Goal: Information Seeking & Learning: Learn about a topic

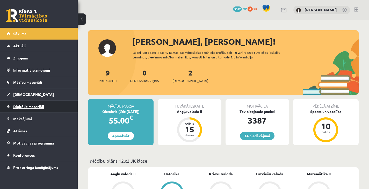
click at [43, 107] on span "Digitālie materiāli" at bounding box center [28, 106] width 31 height 5
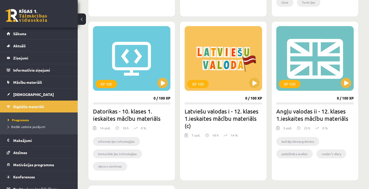
scroll to position [455, 0]
click at [255, 80] on button at bounding box center [254, 83] width 10 height 10
click at [33, 55] on legend "Ziņojumi 0" at bounding box center [42, 58] width 58 height 12
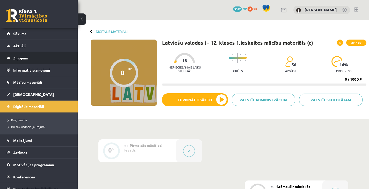
click at [41, 53] on legend "Ziņojumi 0" at bounding box center [42, 58] width 58 height 12
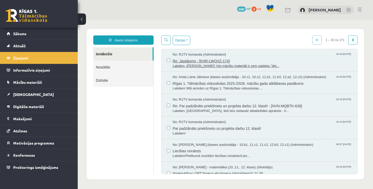
click at [211, 57] on span "Re: Jautājums - [KHR-LWQXZ-174]" at bounding box center [262, 60] width 179 height 6
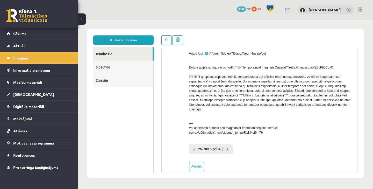
scroll to position [116, 0]
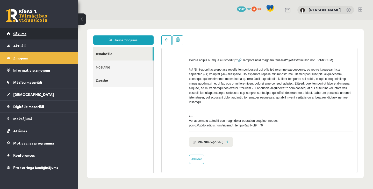
click at [55, 32] on link "Sākums" at bounding box center [39, 34] width 64 height 12
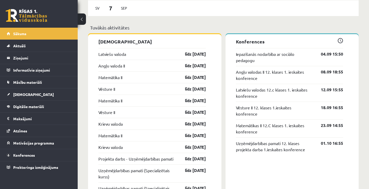
scroll to position [397, 0]
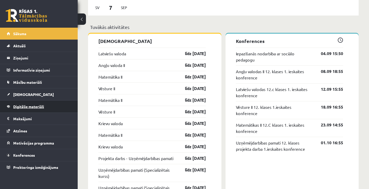
click at [33, 110] on link "Digitālie materiāli" at bounding box center [39, 107] width 64 height 12
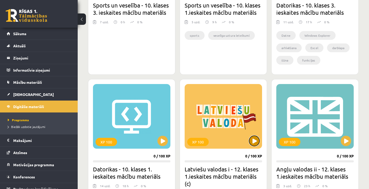
click at [255, 136] on button at bounding box center [254, 141] width 10 height 10
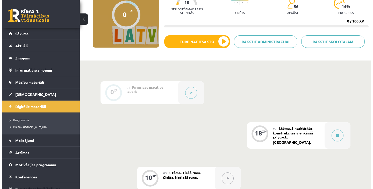
scroll to position [59, 0]
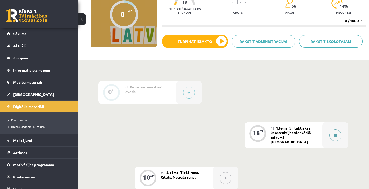
click at [337, 132] on button at bounding box center [335, 136] width 12 height 12
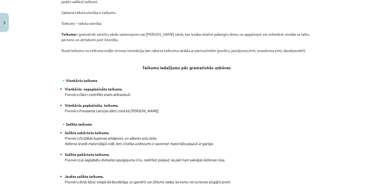
scroll to position [372, 0]
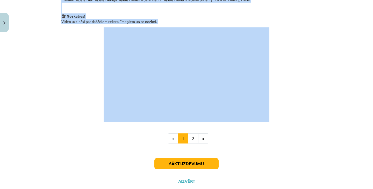
drag, startPoint x: 59, startPoint y: 93, endPoint x: 163, endPoint y: 105, distance: 105.4
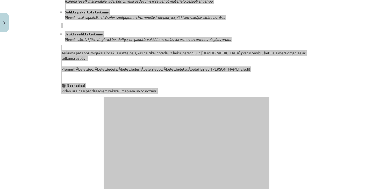
scroll to position [301, 0]
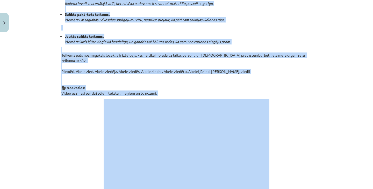
click at [141, 63] on p "Teikumā pats nozīmīgākais loceklis ir izteicējs, kas ne tikai norāda uz laiku, …" at bounding box center [186, 71] width 250 height 49
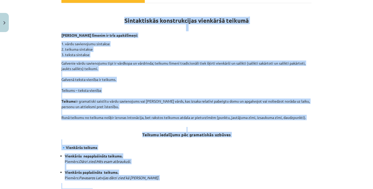
scroll to position [64, 0]
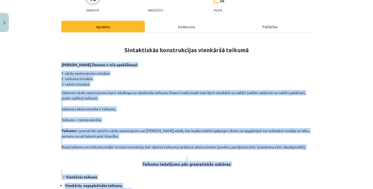
drag, startPoint x: 231, startPoint y: 56, endPoint x: 56, endPoint y: 57, distance: 175.1
click at [56, 57] on div "Mācību tēma: Latviešu valodas i - 12. klases 1.ieskaites mācību materiāls (c) #…" at bounding box center [186, 94] width 373 height 189
copy div "Loremipsu dolorsi am cons adipiscinge: 1. seddo eiusmodtemp incididu 7. utlabor…"
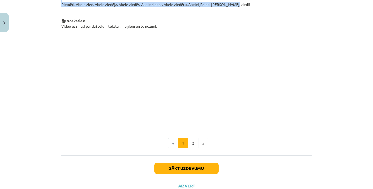
scroll to position [372, 0]
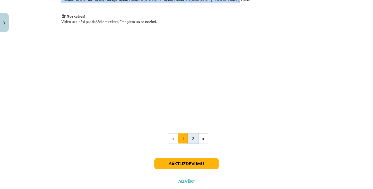
click at [194, 134] on button "2" at bounding box center [193, 139] width 10 height 10
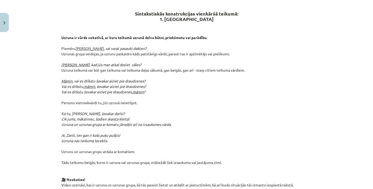
scroll to position [103, 0]
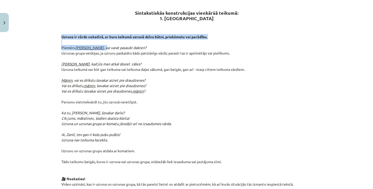
drag, startPoint x: 58, startPoint y: 26, endPoint x: 89, endPoint y: 37, distance: 32.3
click at [89, 37] on div "18 XP Saņemsi Sarežģīts 56 pilda Apraksts Uzdevums Palīdzība Sintakstiskās kons…" at bounding box center [186, 157] width 256 height 435
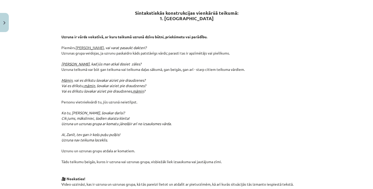
click at [118, 11] on h2 "Sintakstiskās konstrukcijas vienkāršā teikumā: 1. [GEOGRAPHIC_DATA]" at bounding box center [186, 12] width 250 height 29
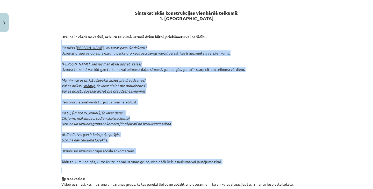
drag, startPoint x: 55, startPoint y: 32, endPoint x: 231, endPoint y: 157, distance: 216.2
click at [231, 157] on div "Mācību tēma: Latviešu valodas i - 12. klases 1.ieskaites mācību materiāls (c) #…" at bounding box center [186, 94] width 373 height 189
copy div "Piemērs. [PERSON_NAME], vai varat pasaukt dakteri? Uzrunas grupa veidojas, ja u…"
